Goal: Information Seeking & Learning: Learn about a topic

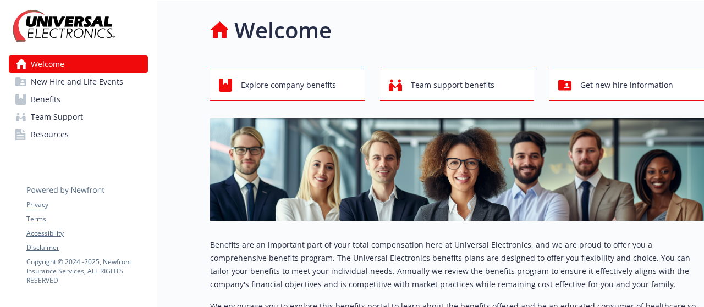
click at [58, 106] on span "Benefits" at bounding box center [46, 100] width 30 height 18
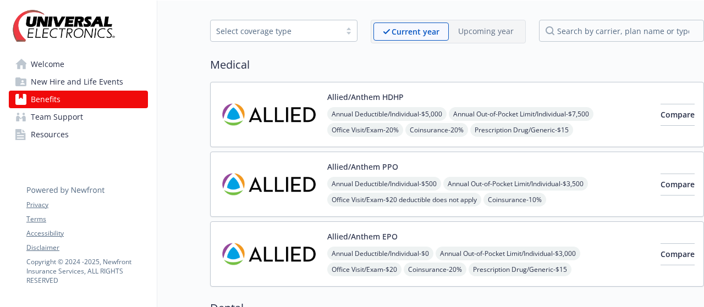
scroll to position [95, 0]
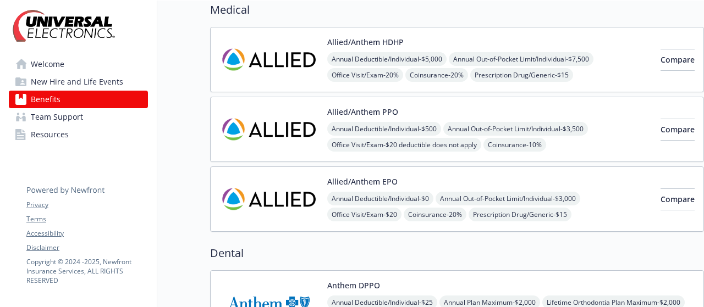
click at [69, 140] on link "Resources" at bounding box center [78, 135] width 139 height 18
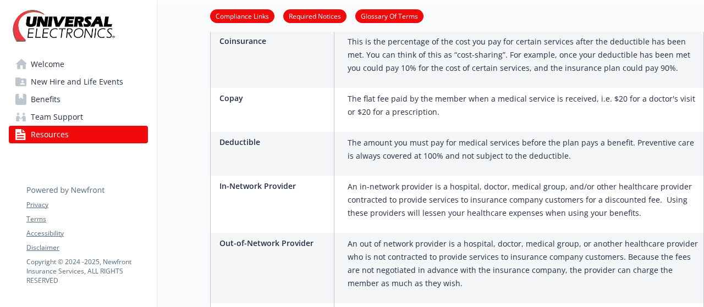
scroll to position [810, 0]
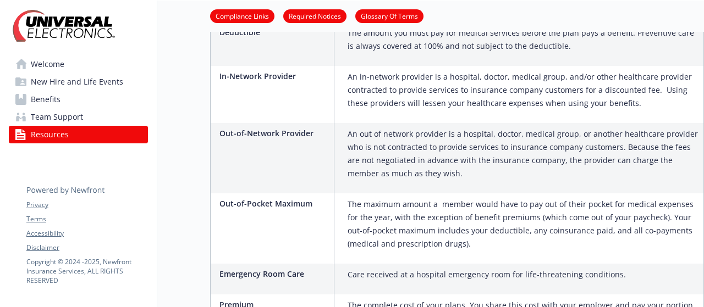
click at [37, 96] on span "Benefits" at bounding box center [46, 100] width 30 height 18
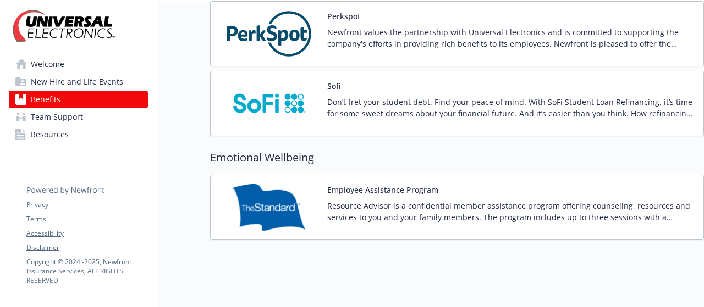
scroll to position [1525, 0]
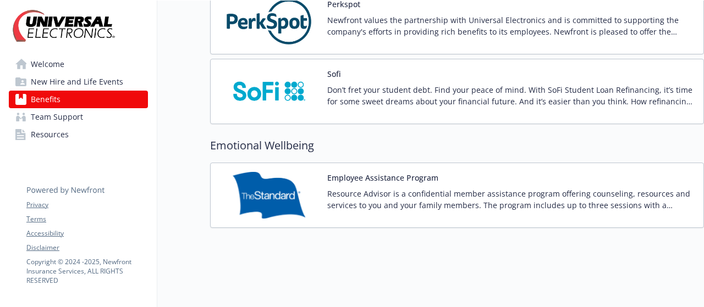
click at [65, 115] on span "Team Support" at bounding box center [57, 117] width 52 height 18
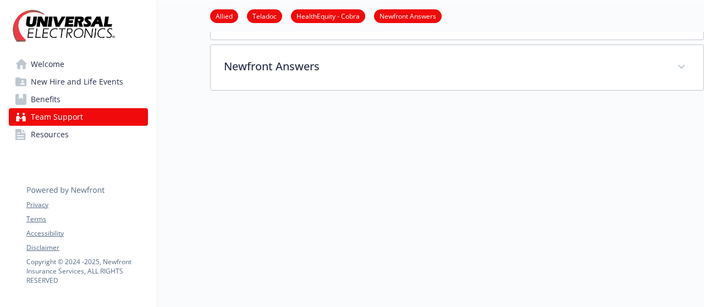
scroll to position [271, 0]
click at [255, 15] on link "Teladoc" at bounding box center [264, 15] width 35 height 10
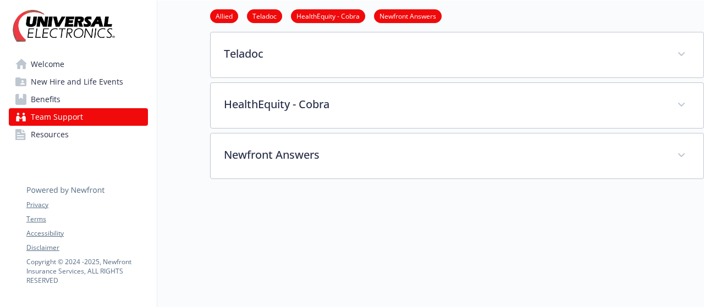
scroll to position [228, 8]
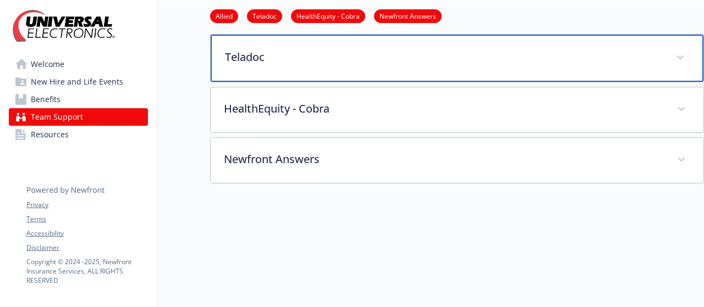
click at [253, 61] on p "Teladoc" at bounding box center [444, 57] width 438 height 16
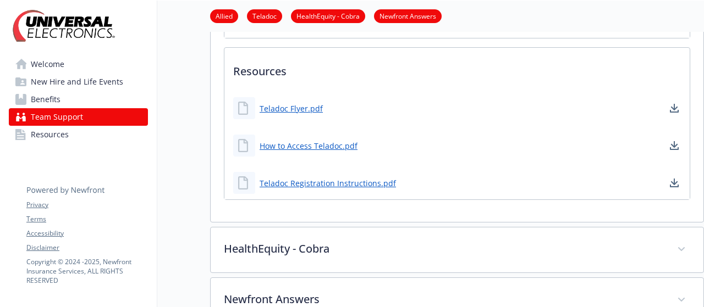
scroll to position [393, 8]
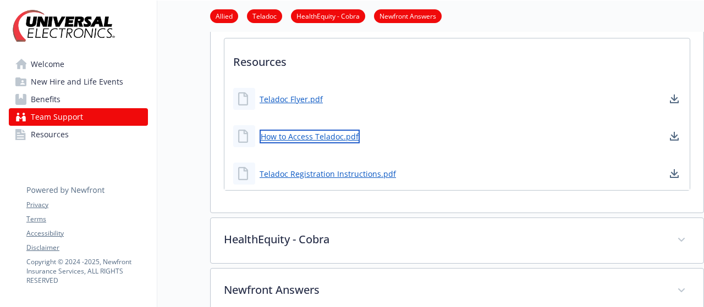
click at [301, 138] on link "How to Access Teladoc.pdf" at bounding box center [310, 137] width 100 height 14
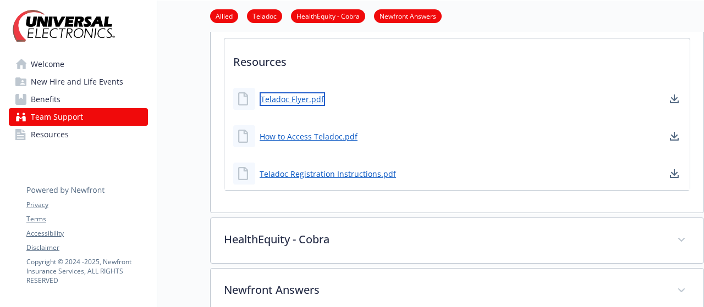
click at [278, 96] on link "Teladoc Flyer.pdf" at bounding box center [292, 99] width 65 height 14
